Goal: Find specific page/section: Find specific page/section

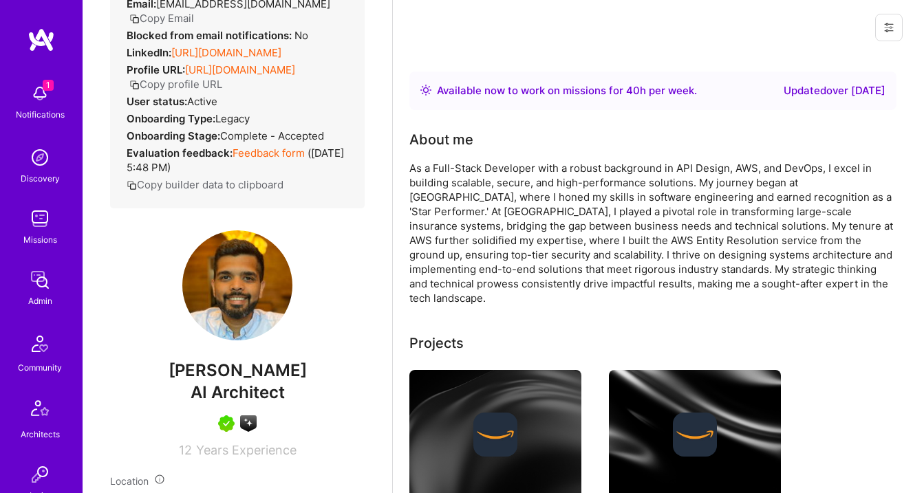
scroll to position [199, 0]
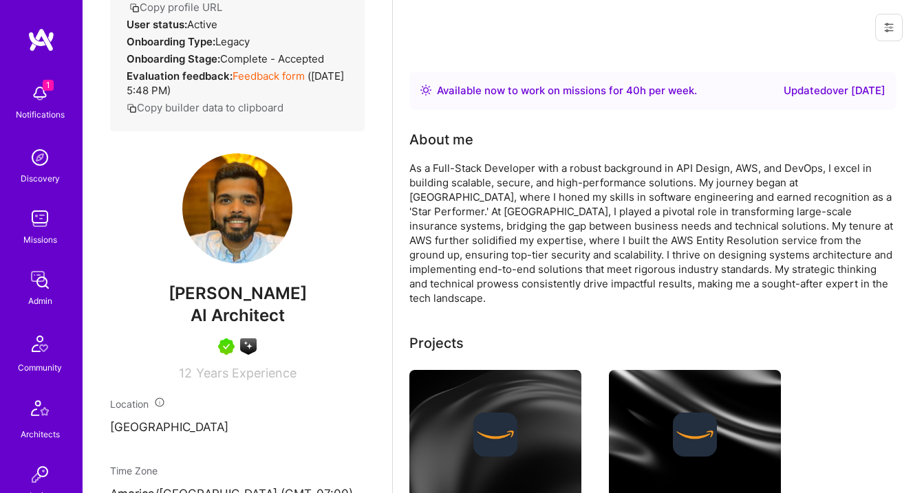
click at [218, 323] on span "AI Architect" at bounding box center [238, 315] width 94 height 20
copy span "AI Architect"
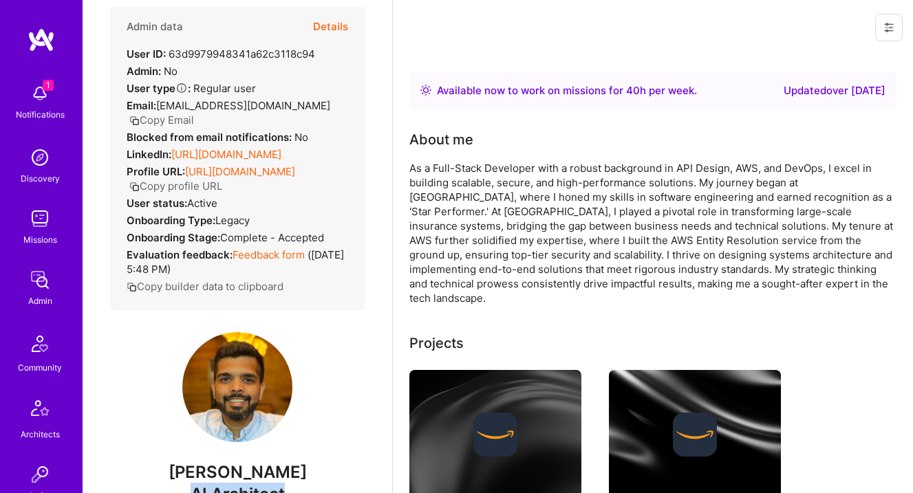
scroll to position [0, 0]
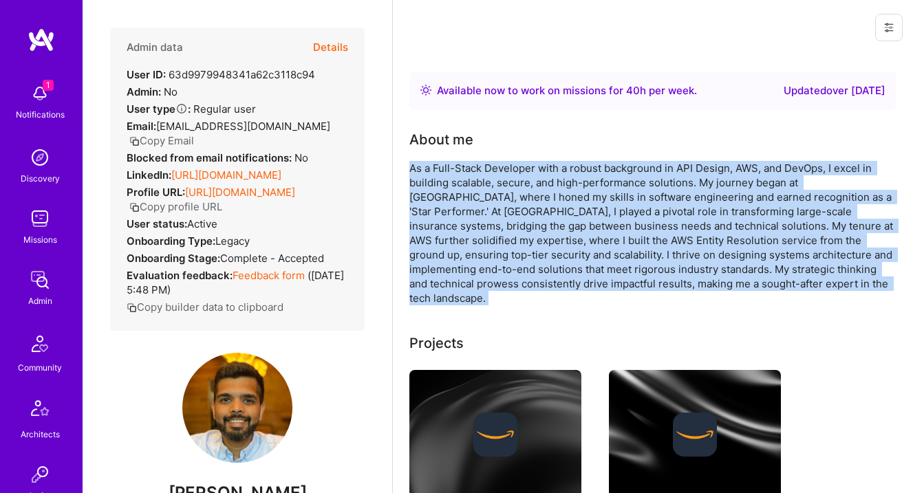
drag, startPoint x: 410, startPoint y: 169, endPoint x: 722, endPoint y: 294, distance: 336.4
copy div "As a Full-Stack Developer with a robust background in API Design, AWS, and DevO…"
